Goal: Transaction & Acquisition: Purchase product/service

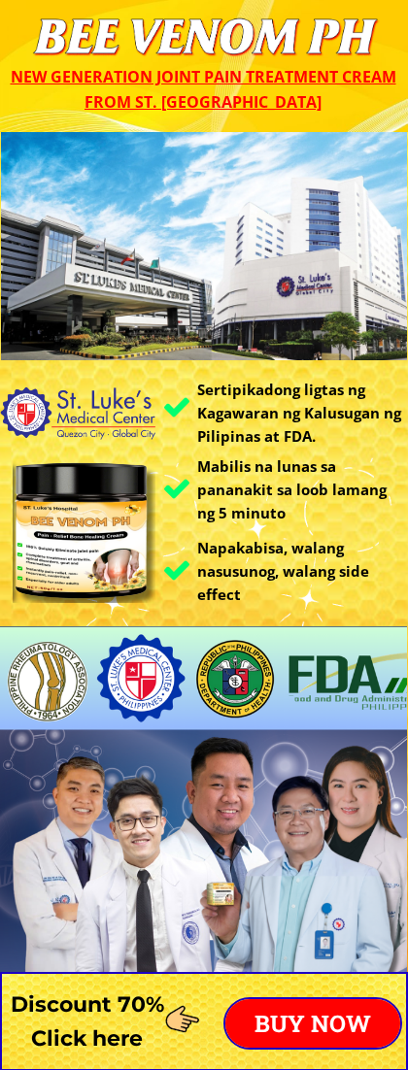
scroll to position [176, 0]
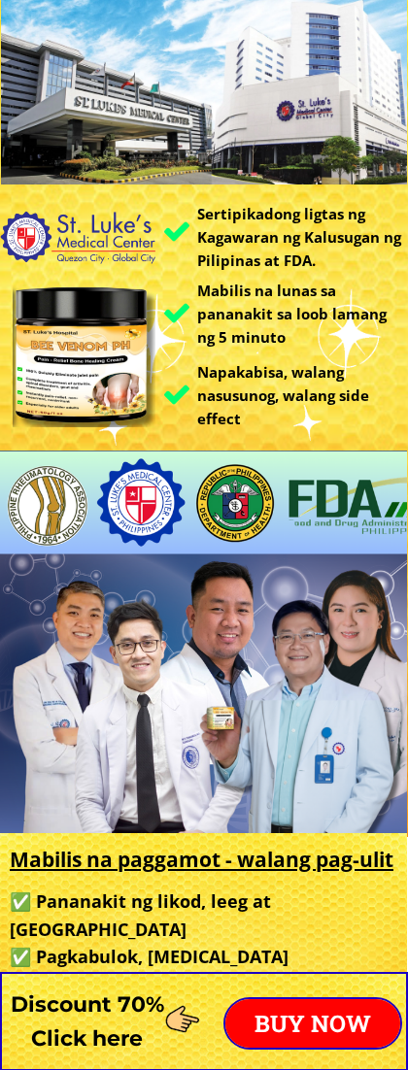
click at [157, 382] on div at bounding box center [112, 381] width 194 height 194
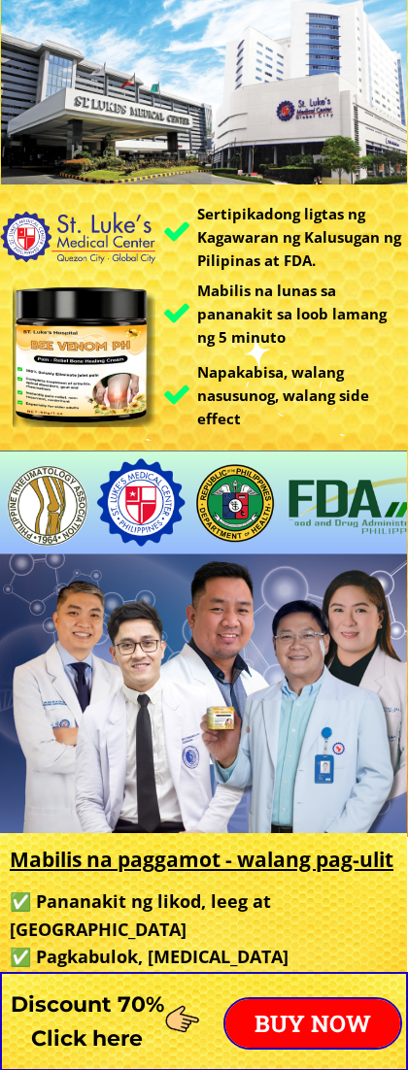
click at [44, 308] on div at bounding box center [85, 356] width 144 height 144
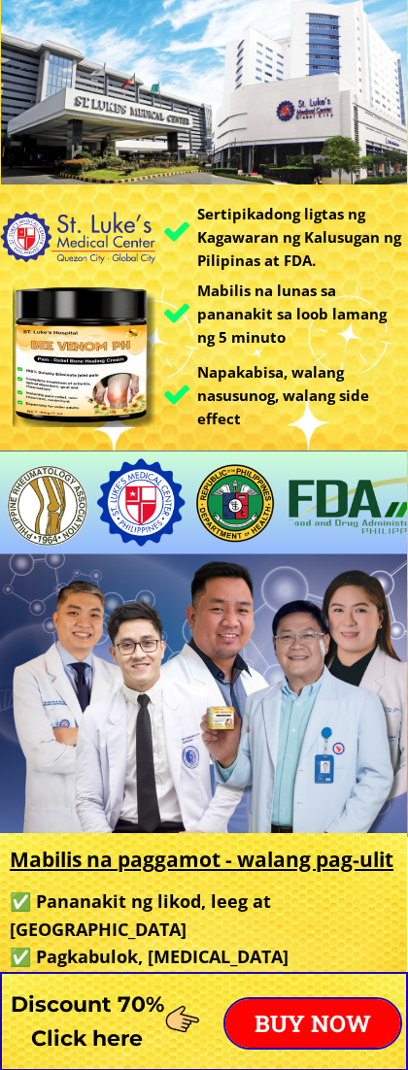
click at [87, 289] on div at bounding box center [85, 356] width 144 height 144
click at [93, 403] on div at bounding box center [85, 356] width 144 height 144
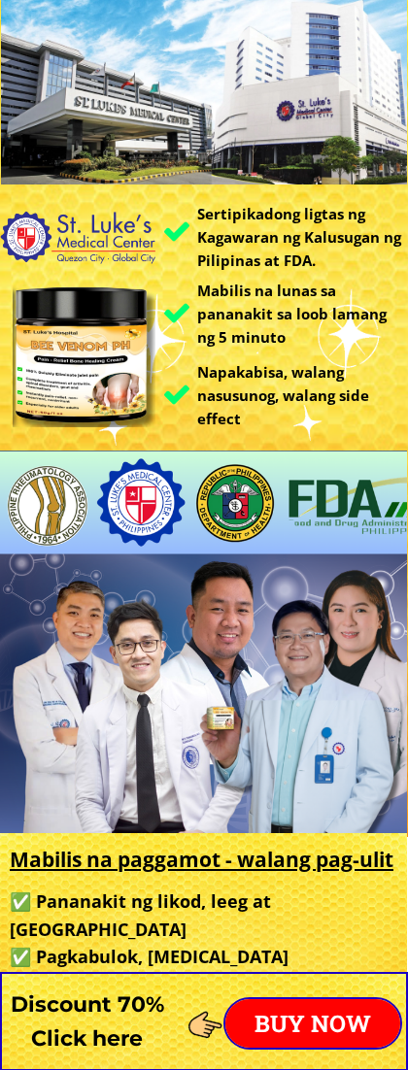
click at [90, 380] on div at bounding box center [85, 356] width 144 height 144
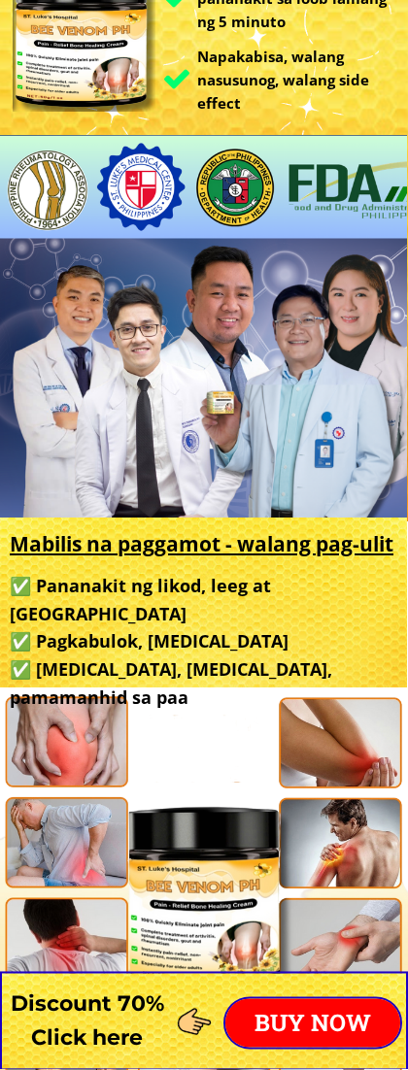
scroll to position [492, 0]
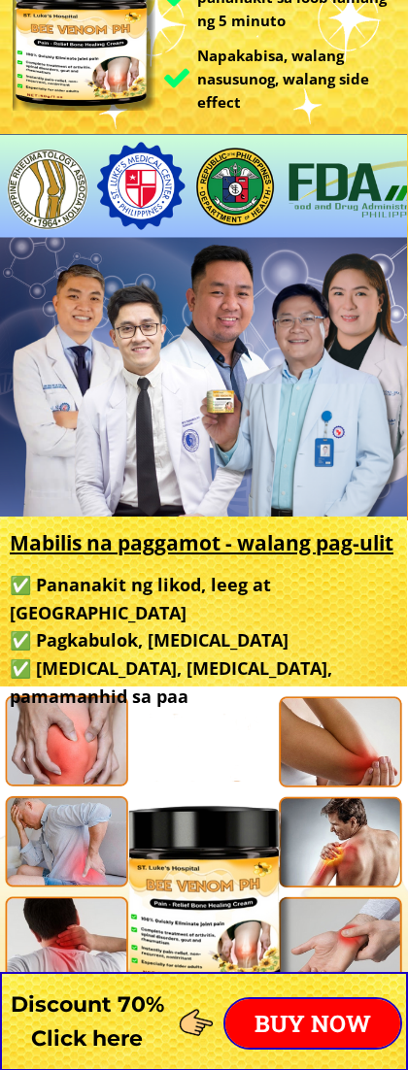
click at [69, 332] on div at bounding box center [203, 327] width 408 height 386
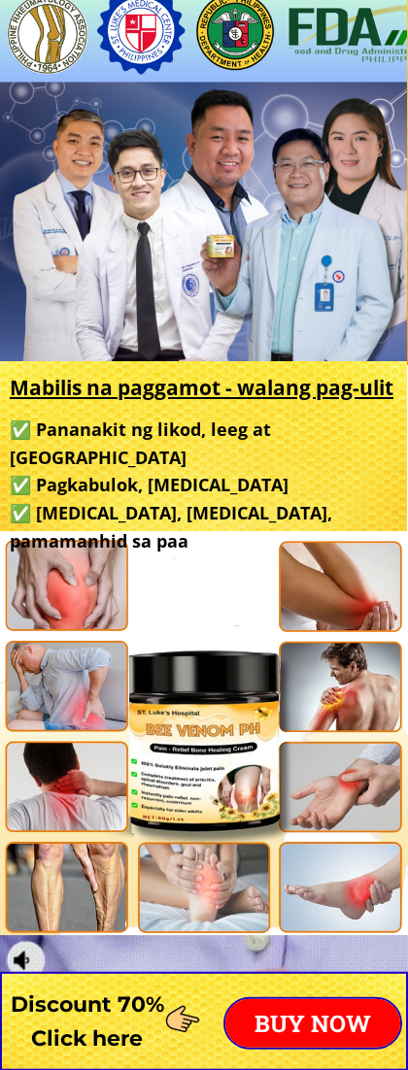
scroll to position [649, 0]
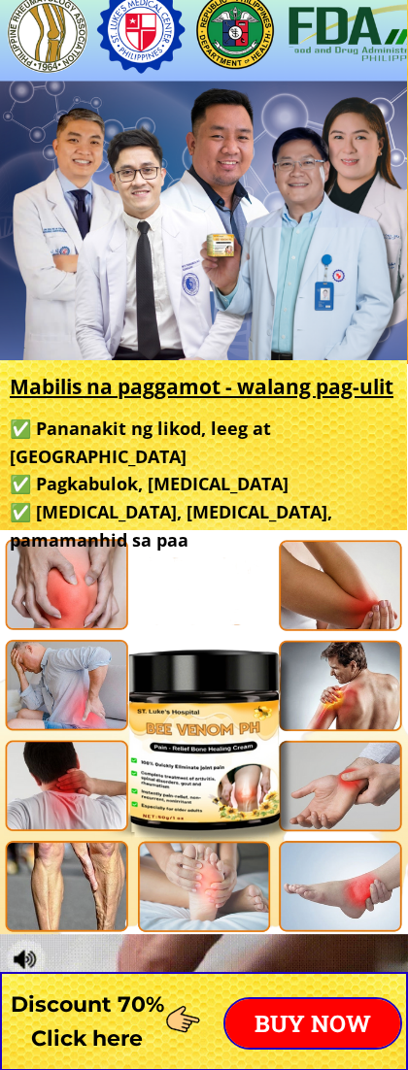
click at [110, 344] on div at bounding box center [203, 171] width 408 height 386
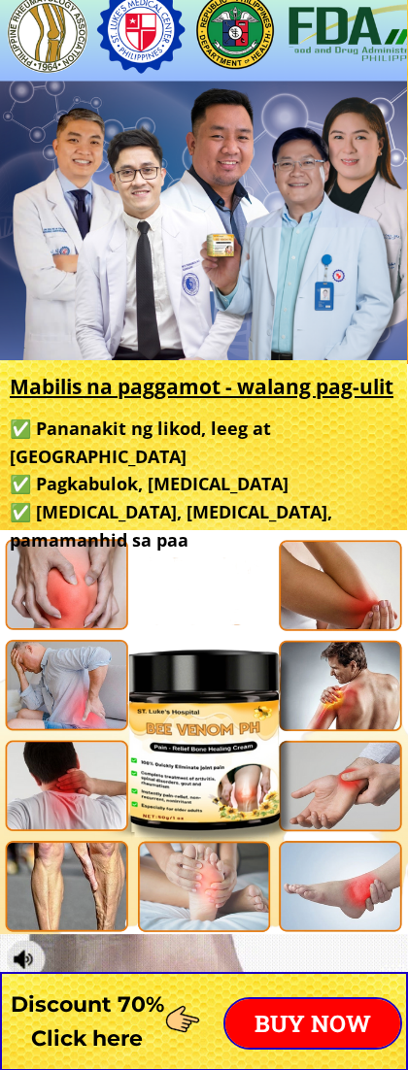
click at [83, 331] on div at bounding box center [203, 171] width 408 height 386
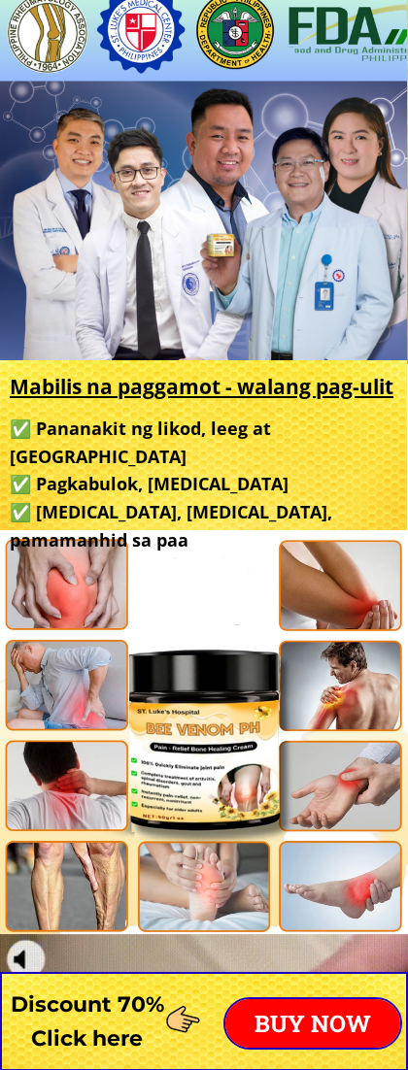
click at [125, 280] on div at bounding box center [203, 171] width 408 height 386
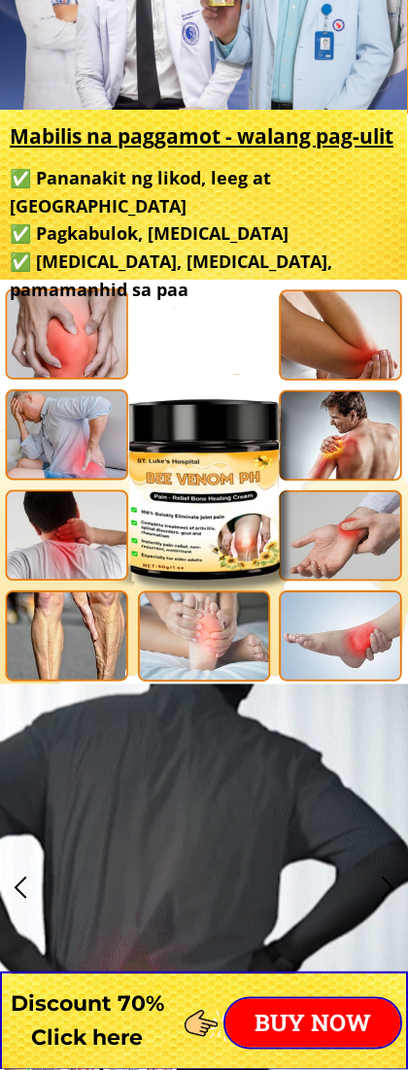
scroll to position [899, 0]
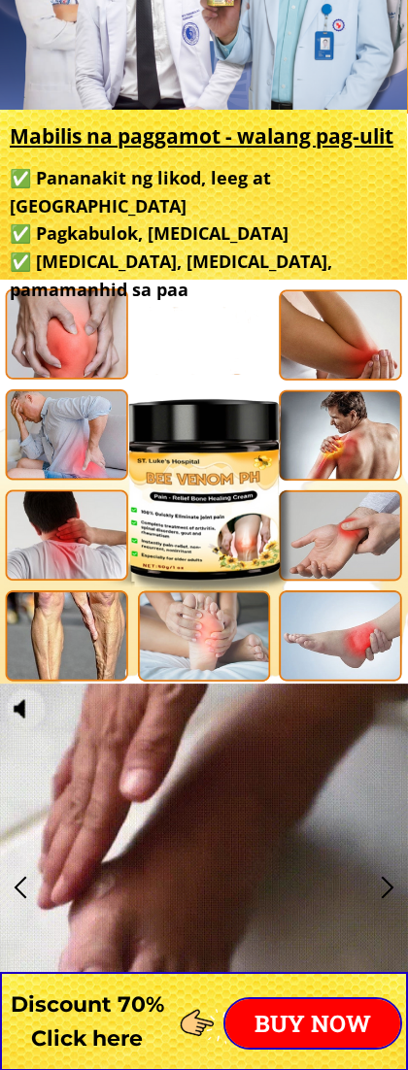
click at [76, 352] on div at bounding box center [204, 485] width 408 height 408
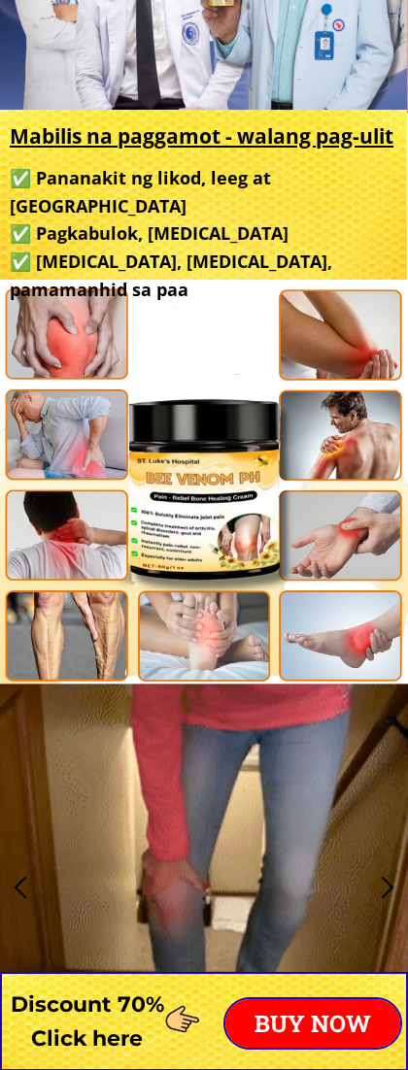
click at [74, 369] on div at bounding box center [204, 485] width 408 height 408
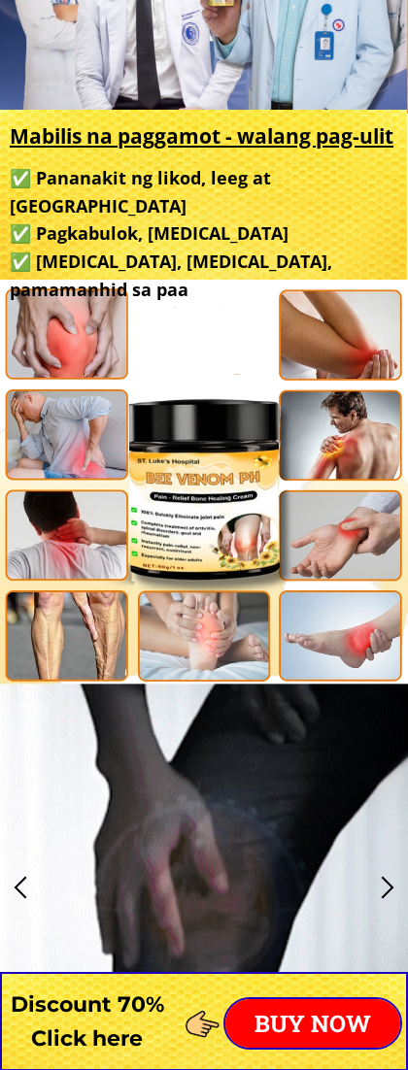
click at [52, 311] on div at bounding box center [204, 485] width 408 height 408
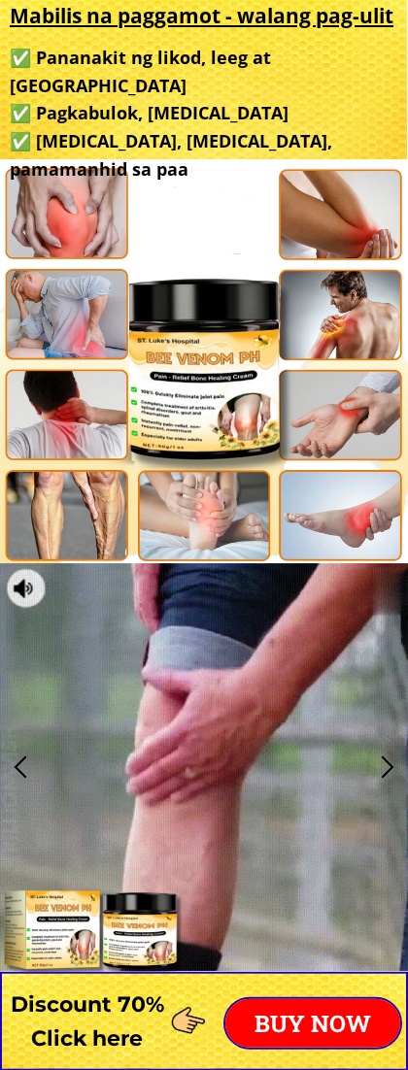
scroll to position [1020, 0]
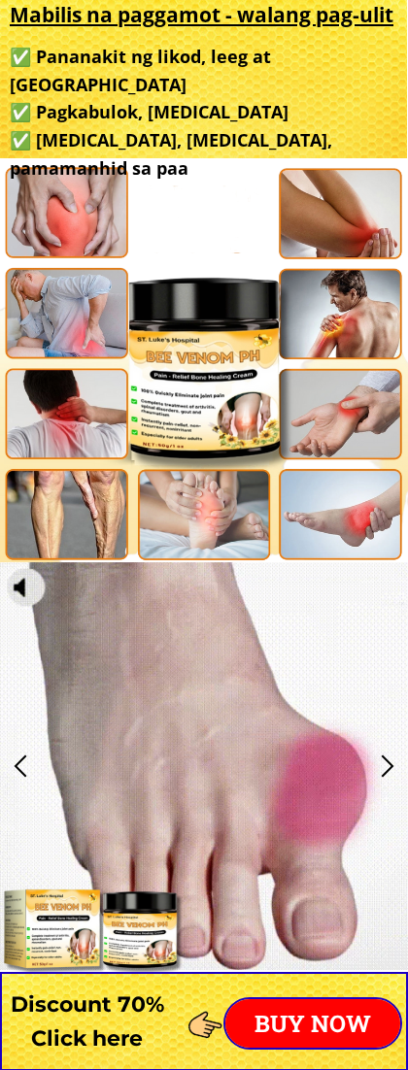
click at [107, 320] on div at bounding box center [204, 363] width 408 height 408
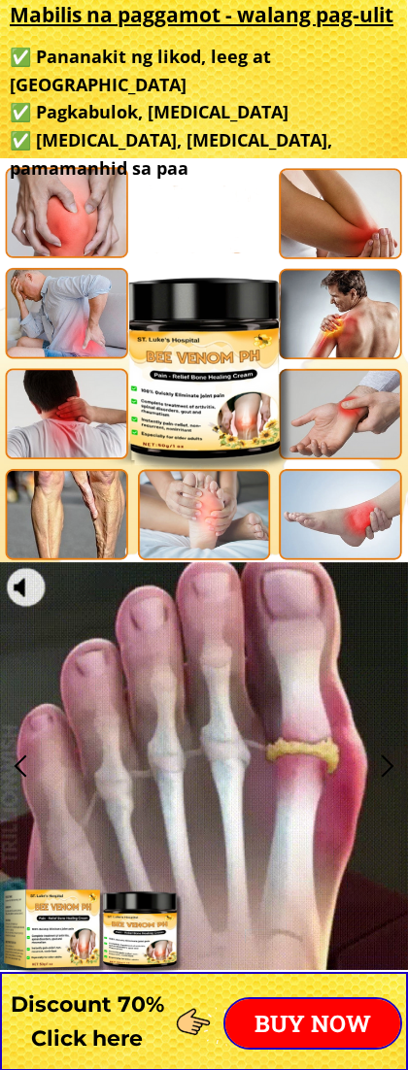
click at [105, 319] on div at bounding box center [204, 363] width 408 height 408
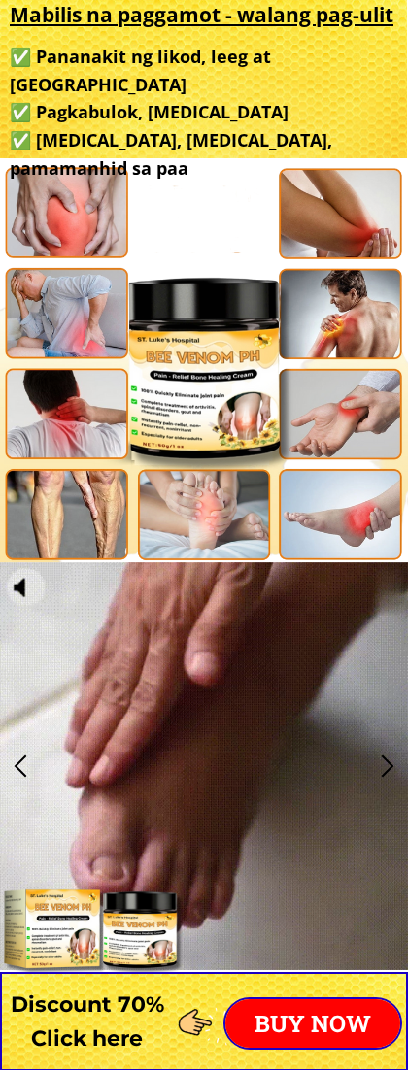
click at [105, 319] on div at bounding box center [204, 363] width 408 height 408
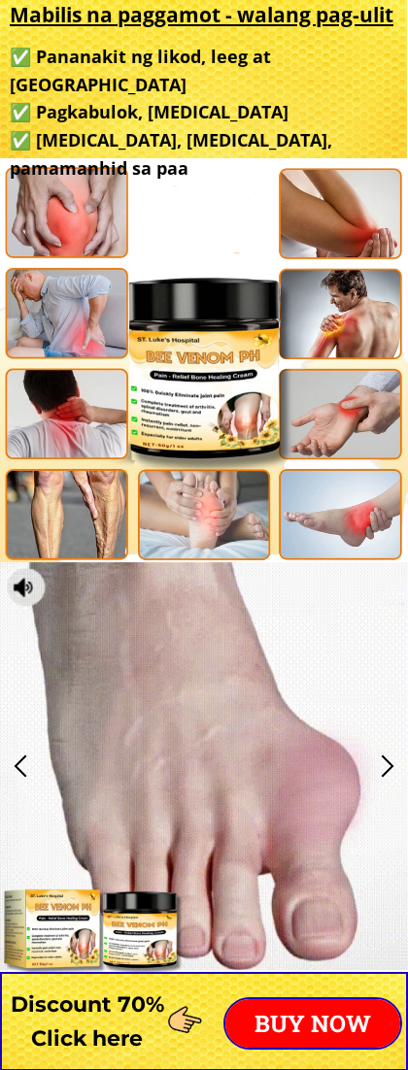
click at [97, 307] on div at bounding box center [204, 363] width 408 height 408
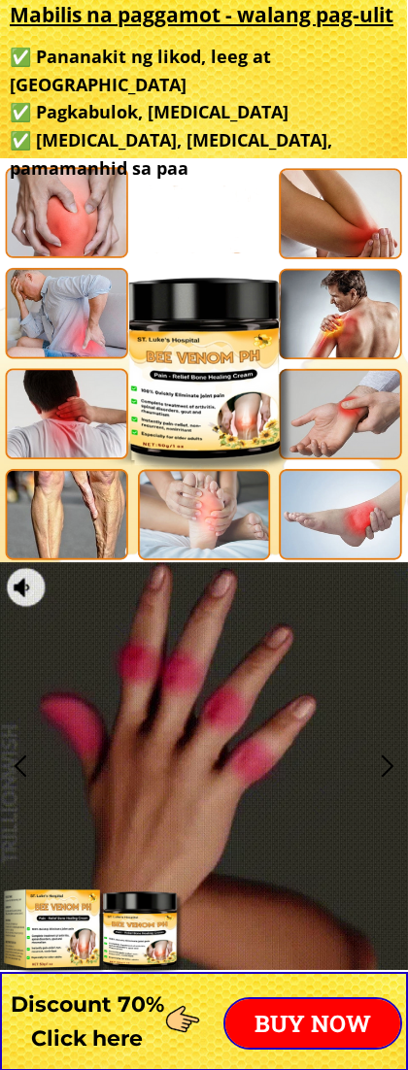
click at [72, 341] on div at bounding box center [204, 363] width 408 height 408
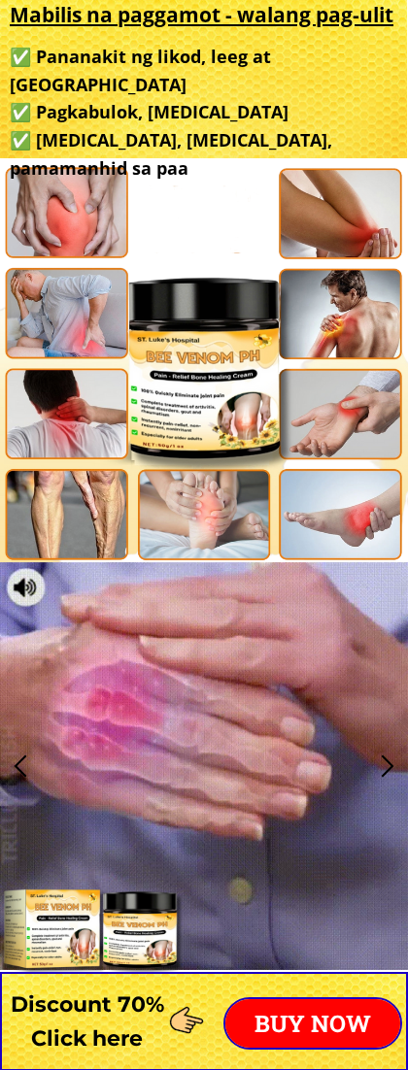
click at [74, 325] on div at bounding box center [204, 363] width 408 height 408
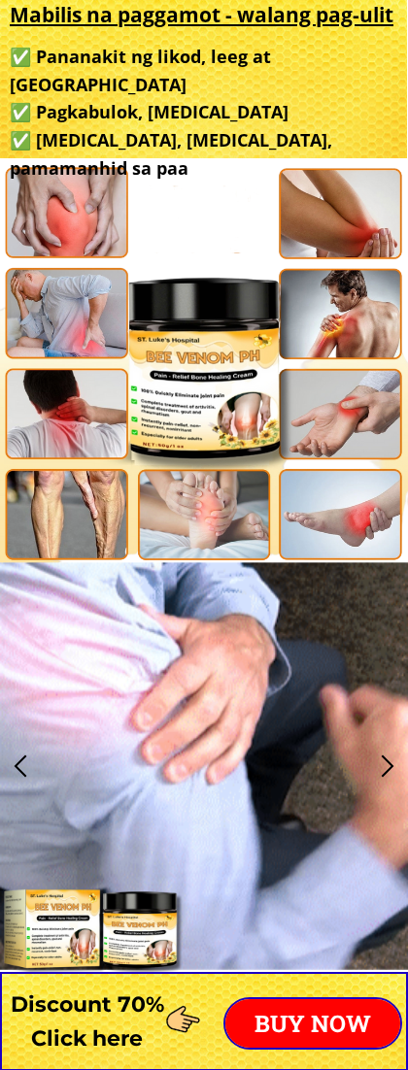
click at [79, 321] on div at bounding box center [204, 363] width 408 height 408
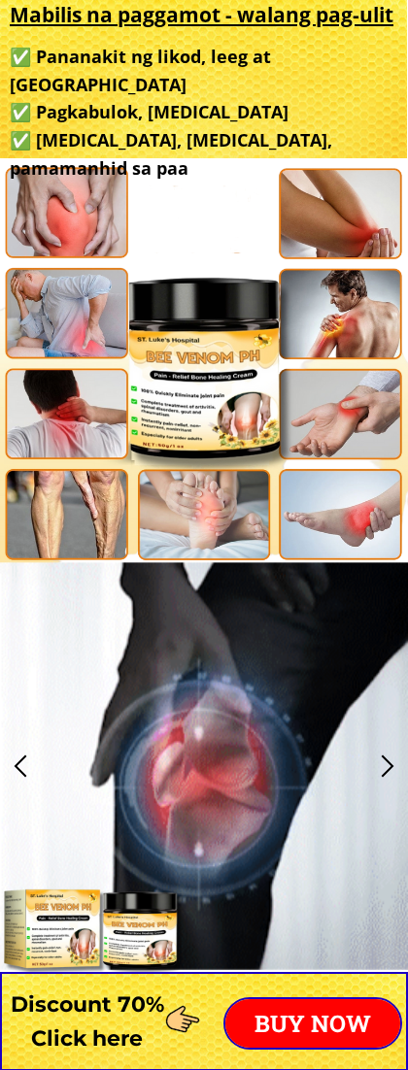
click at [79, 321] on div at bounding box center [204, 363] width 408 height 408
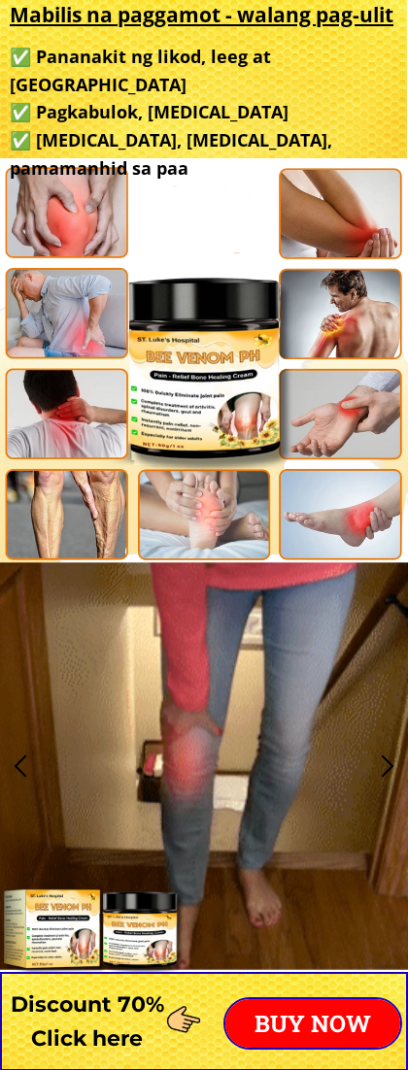
click at [84, 318] on div at bounding box center [204, 363] width 408 height 408
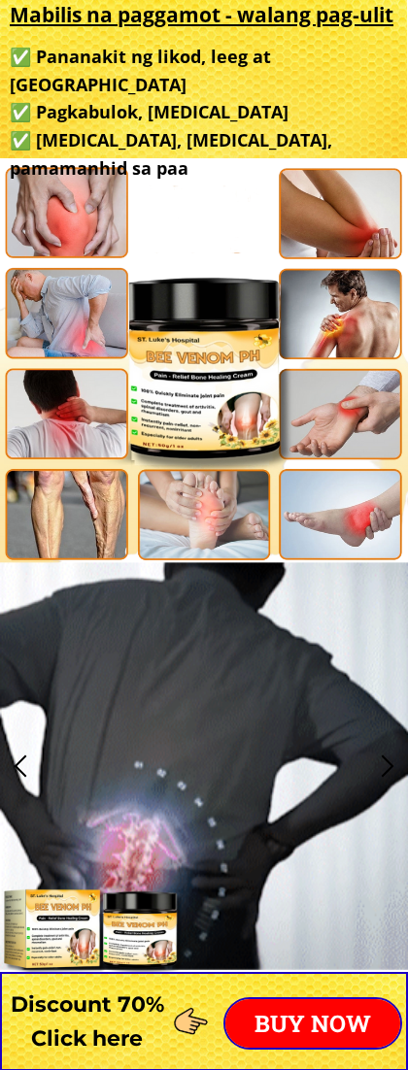
click at [89, 317] on div at bounding box center [204, 363] width 408 height 408
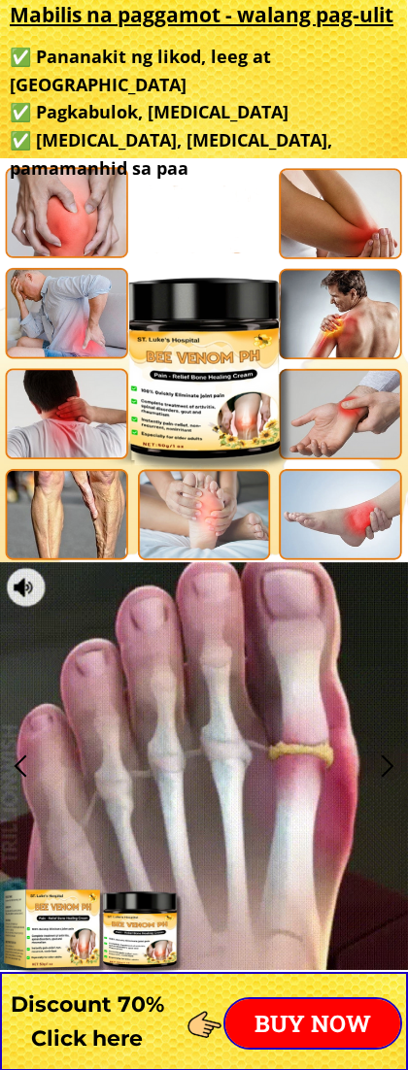
click at [88, 295] on div at bounding box center [204, 363] width 408 height 408
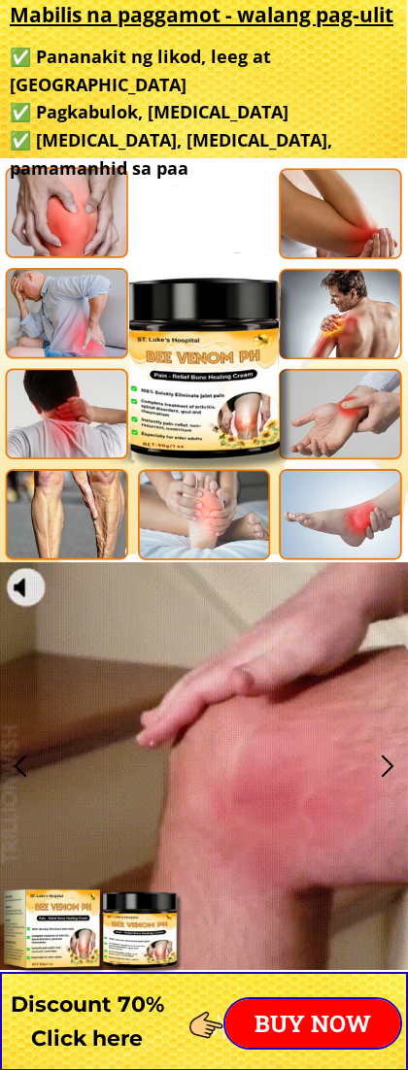
click at [86, 290] on div at bounding box center [204, 363] width 408 height 408
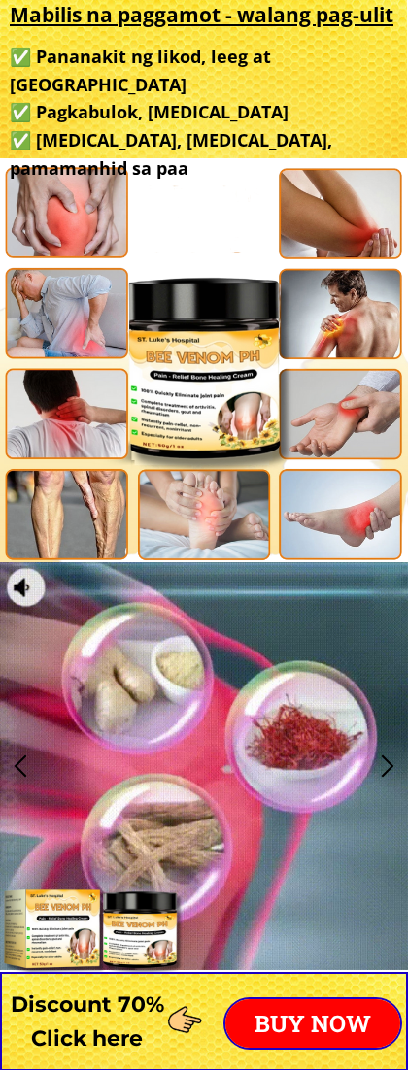
click at [88, 301] on div at bounding box center [204, 363] width 408 height 408
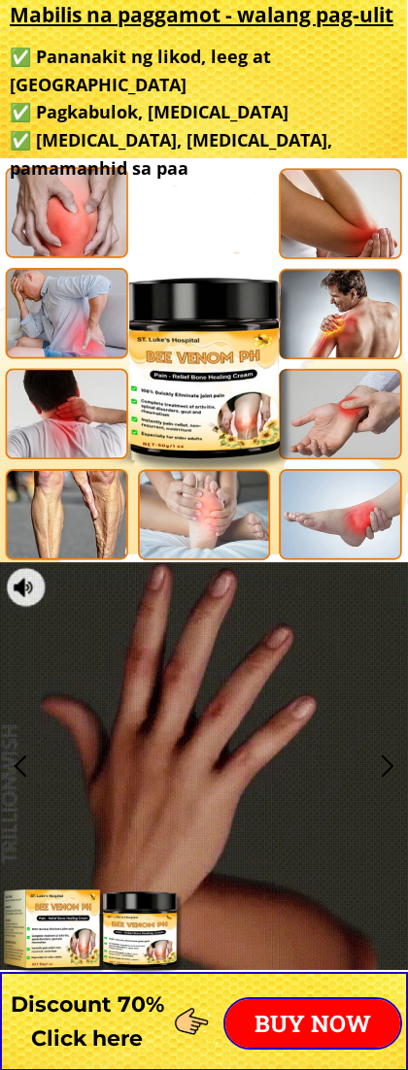
click at [82, 274] on div at bounding box center [204, 363] width 408 height 408
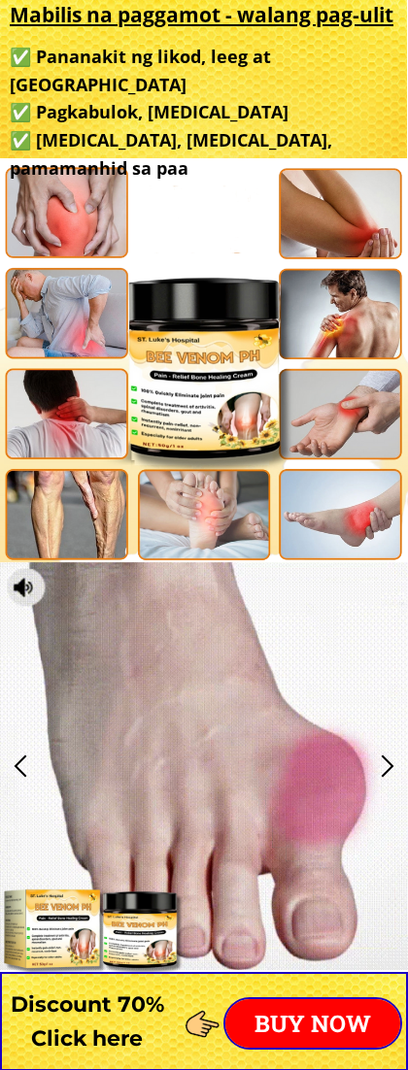
click at [105, 310] on div at bounding box center [204, 363] width 408 height 408
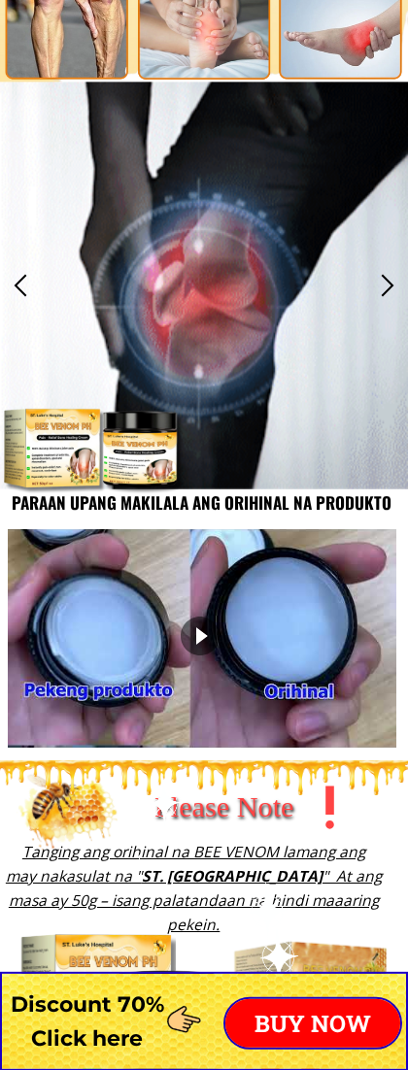
scroll to position [1502, 0]
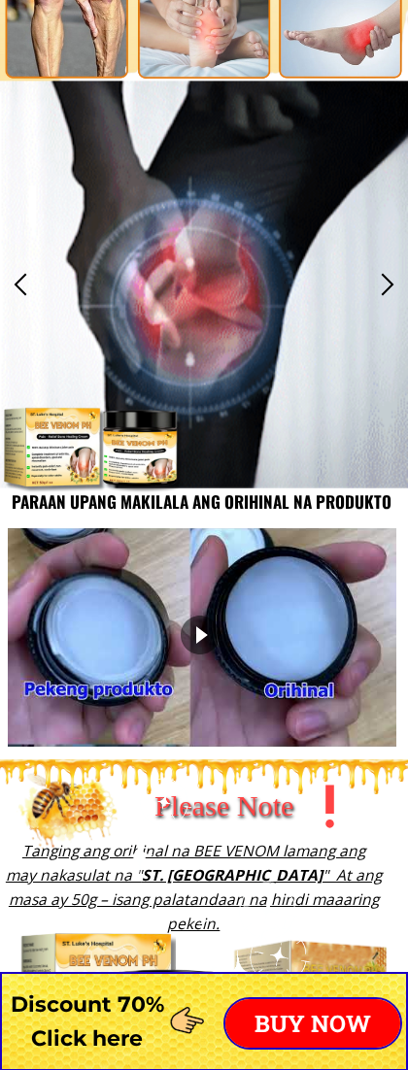
click at [101, 312] on div at bounding box center [204, 285] width 408 height 408
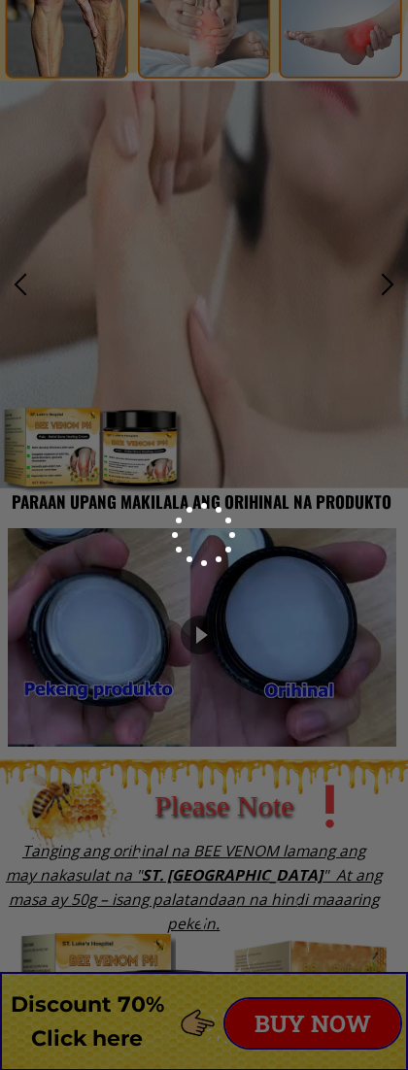
scroll to position [0, 0]
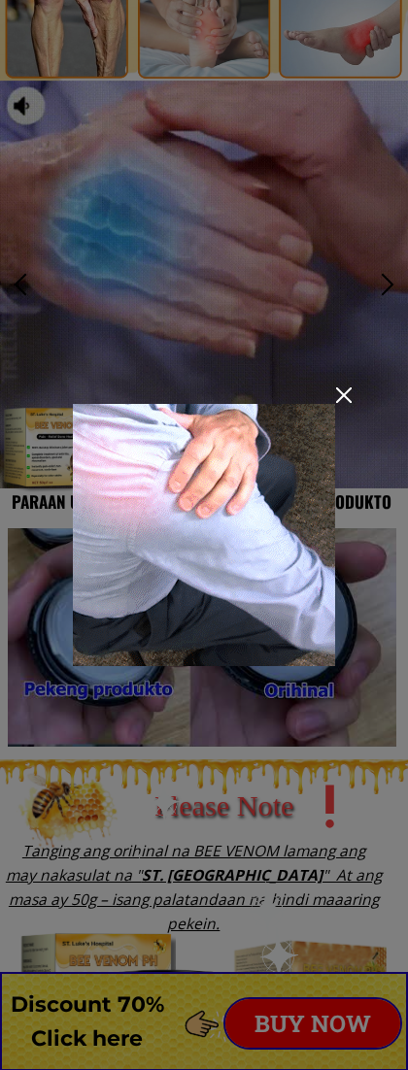
click at [140, 389] on div at bounding box center [204, 535] width 408 height 1070
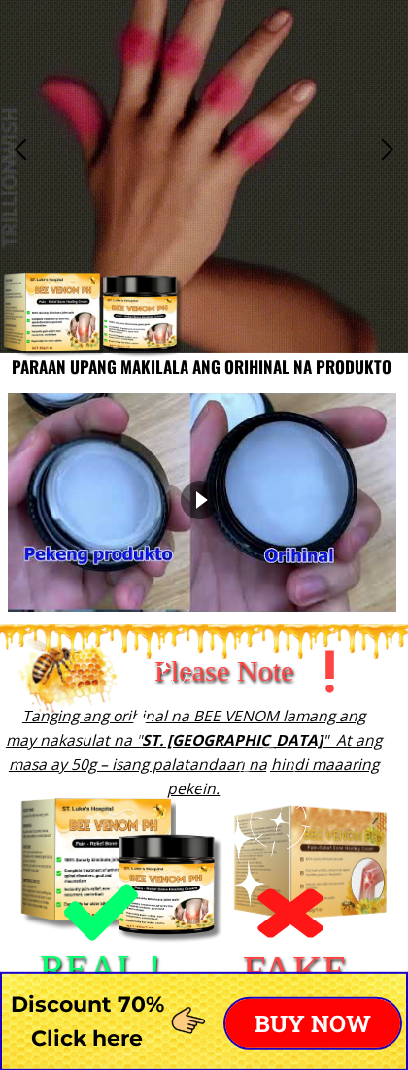
scroll to position [1638, 0]
